Goal: Information Seeking & Learning: Learn about a topic

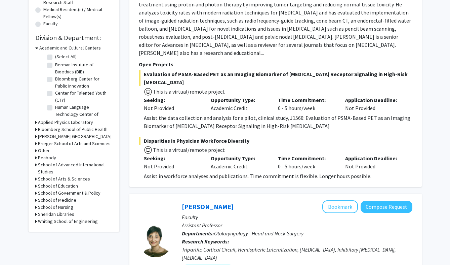
scroll to position [181, 0]
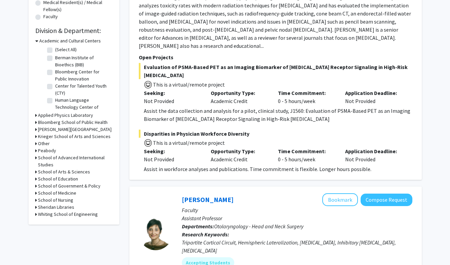
click at [71, 193] on h3 "School of Medicine" at bounding box center [57, 192] width 38 height 7
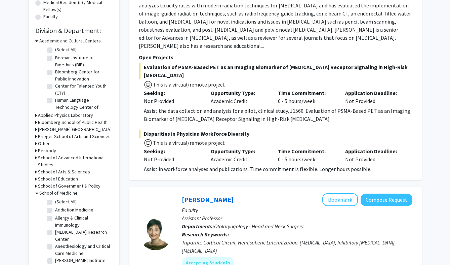
click at [55, 200] on label "(Select All)" at bounding box center [66, 201] width 22 height 7
click at [55, 200] on input "(Select All)" at bounding box center [57, 200] width 4 height 4
checkbox input "true"
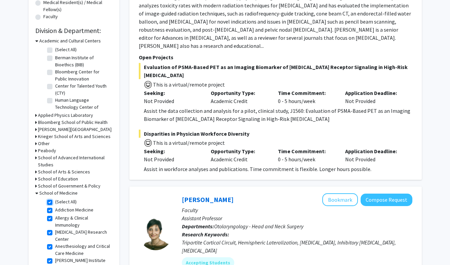
checkbox input "true"
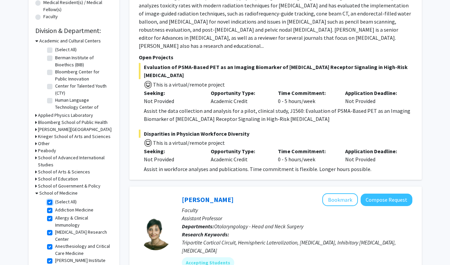
checkbox input "true"
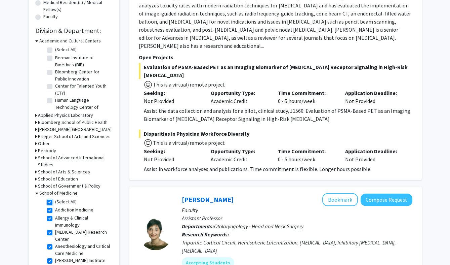
checkbox input "true"
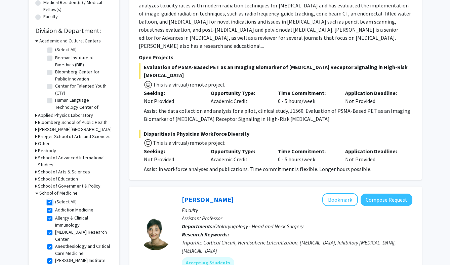
checkbox input "true"
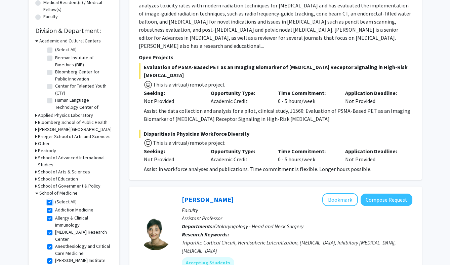
checkbox input "true"
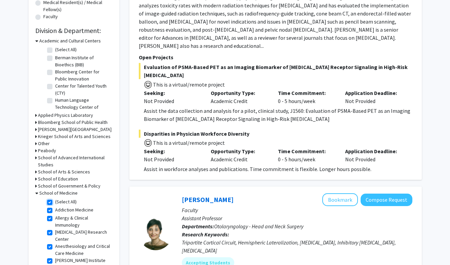
checkbox input "true"
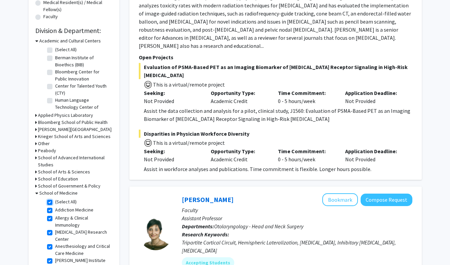
checkbox input "true"
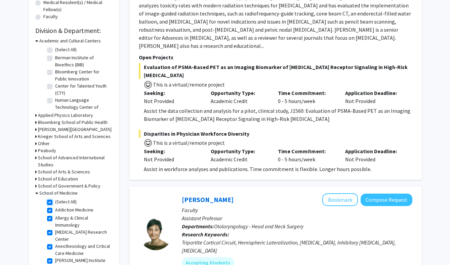
checkbox input "true"
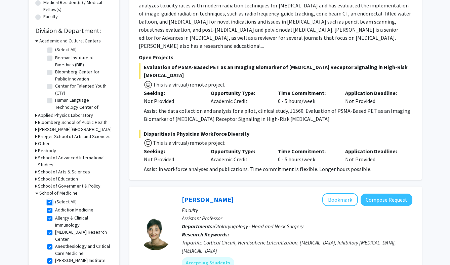
checkbox input "true"
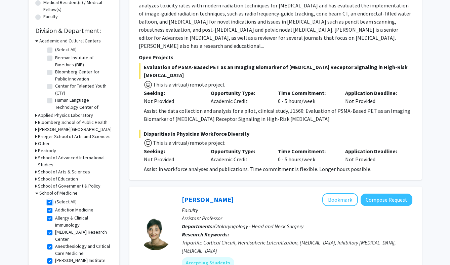
checkbox input "true"
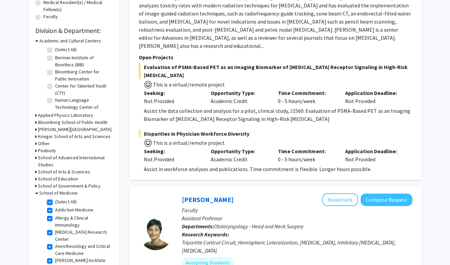
checkbox input "true"
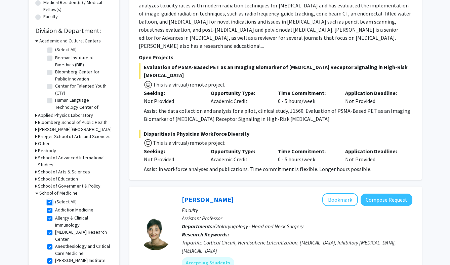
checkbox input "true"
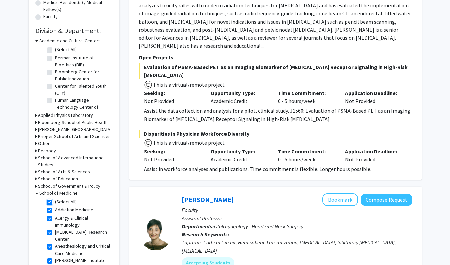
checkbox input "true"
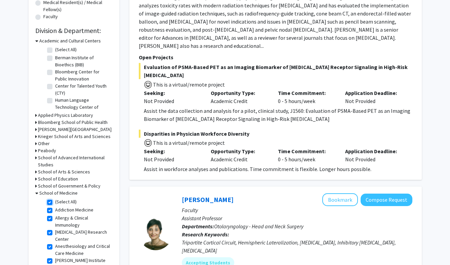
checkbox input "true"
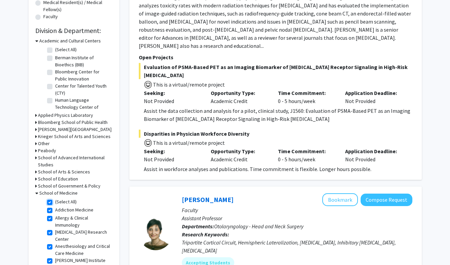
checkbox input "true"
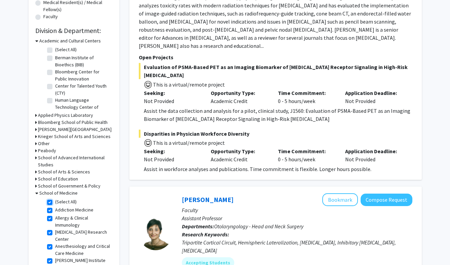
checkbox input "true"
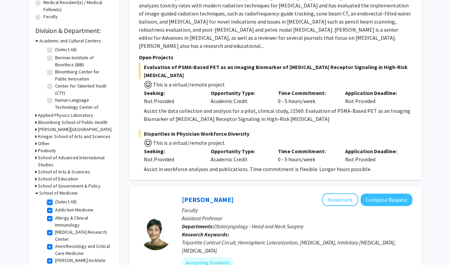
checkbox input "true"
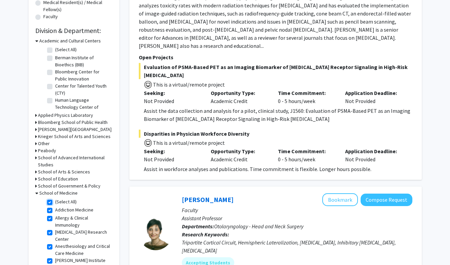
checkbox input "true"
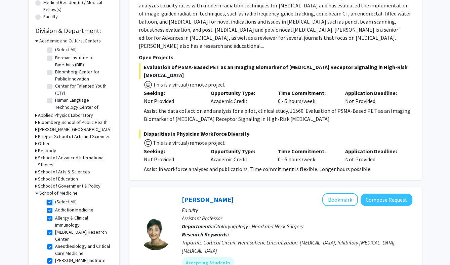
checkbox input "true"
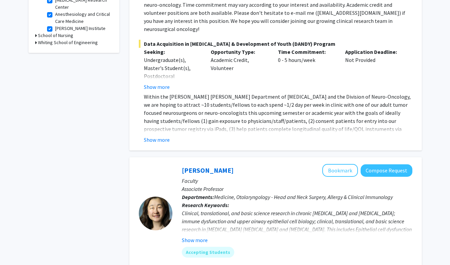
scroll to position [373, 0]
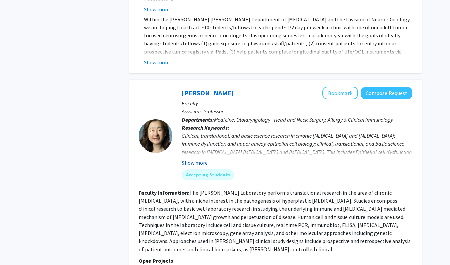
click at [193, 158] on button "Show more" at bounding box center [195, 162] width 26 height 8
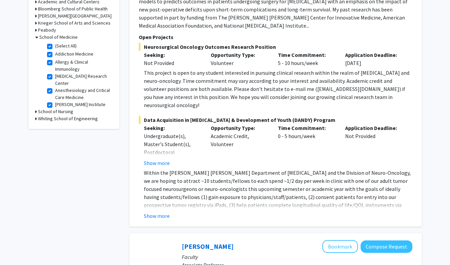
scroll to position [0, 0]
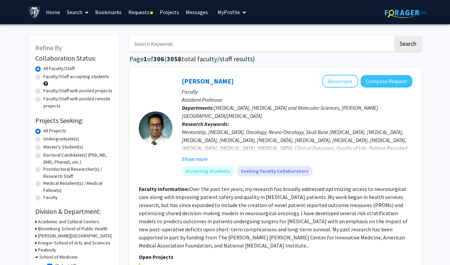
click at [138, 13] on link "Requests" at bounding box center [140, 12] width 31 height 24
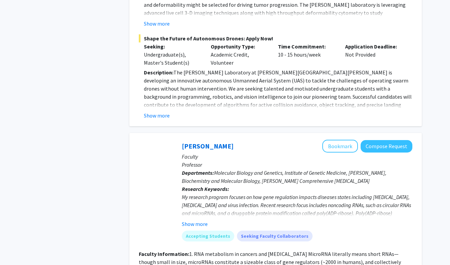
scroll to position [2854, 0]
